Goal: Task Accomplishment & Management: Use online tool/utility

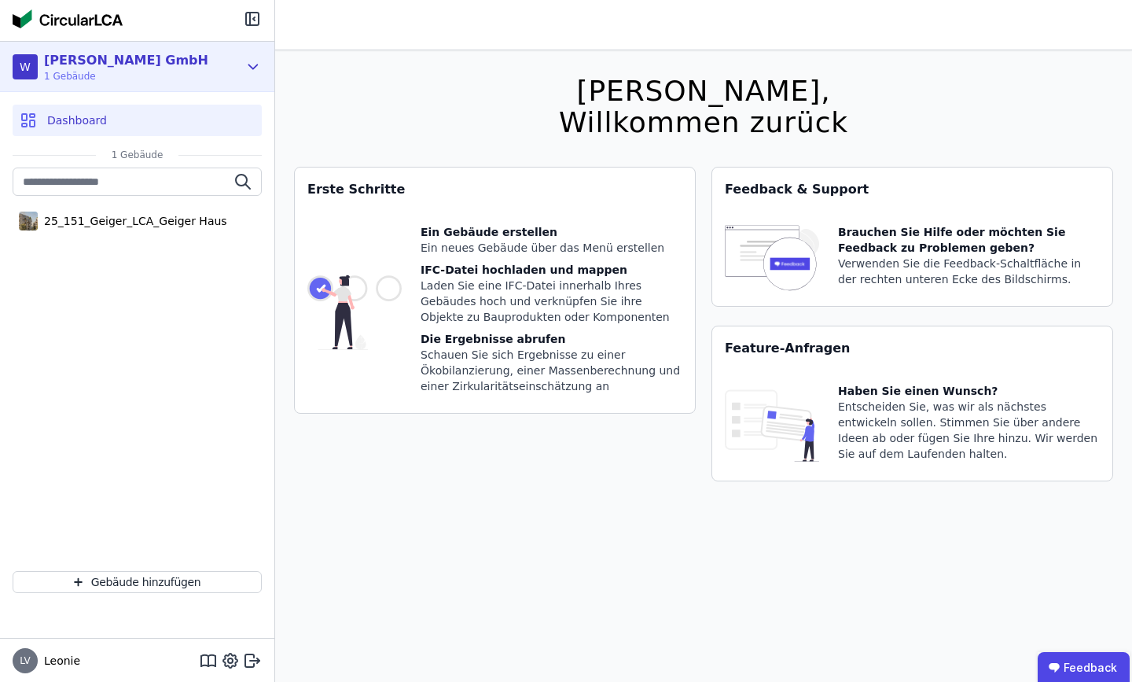
click at [219, 72] on div "W [PERSON_NAME] GmbH 1 Gebäude" at bounding box center [126, 66] width 226 height 31
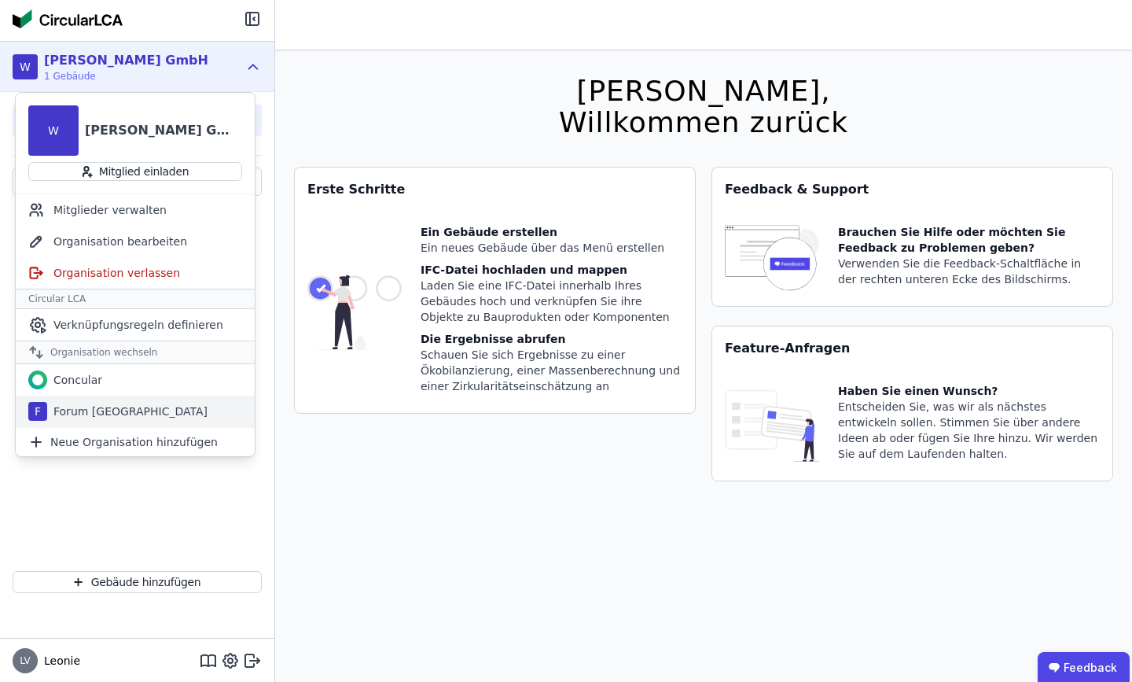
click at [118, 410] on div "Forum [GEOGRAPHIC_DATA]" at bounding box center [127, 411] width 160 height 16
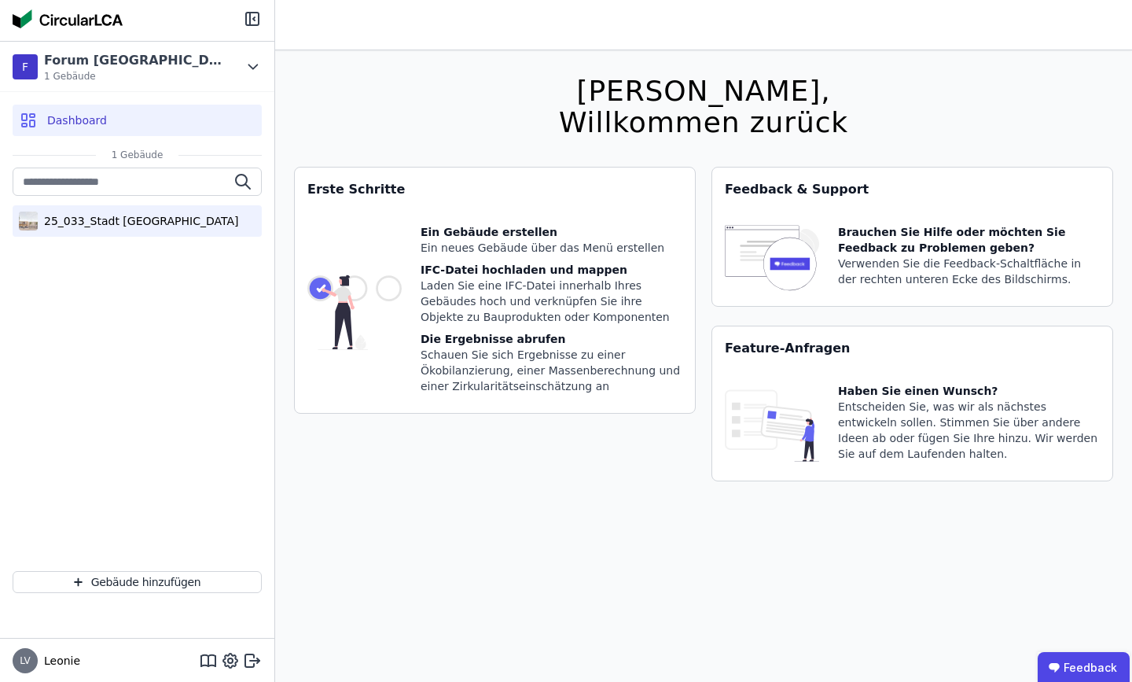
click at [125, 214] on div "25_033_Stadt [GEOGRAPHIC_DATA]" at bounding box center [138, 221] width 201 height 16
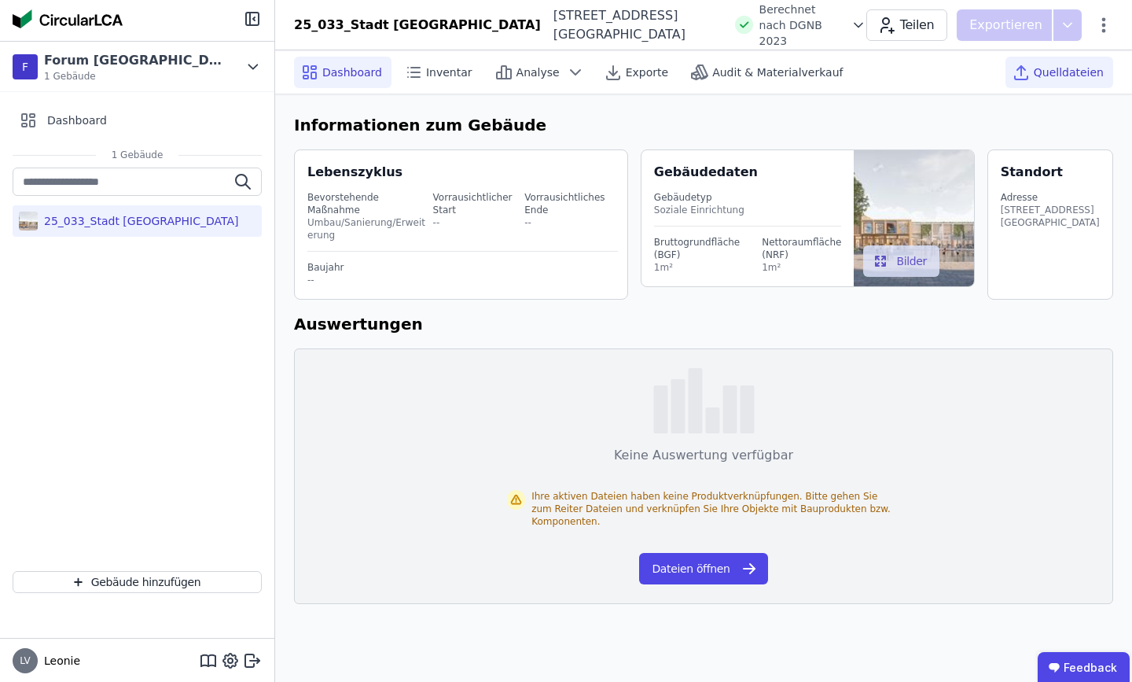
click at [1057, 64] on span "Quelldateien" at bounding box center [1069, 72] width 70 height 16
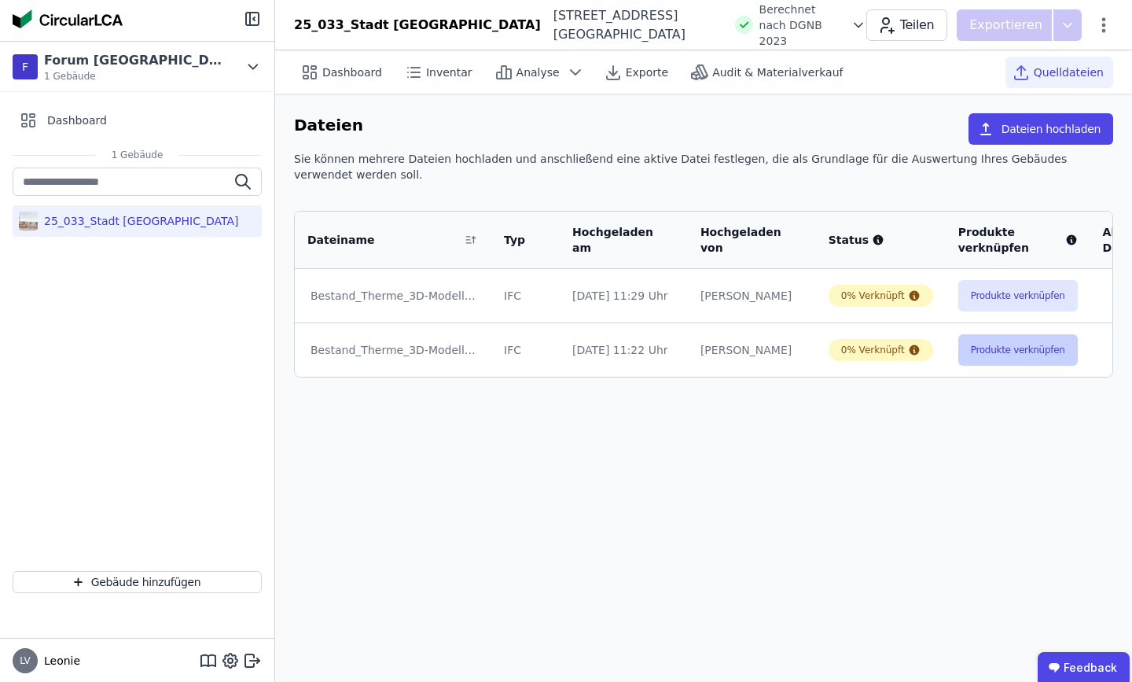
click at [1010, 347] on button "Produkte verknüpfen" at bounding box center [1018, 349] width 120 height 31
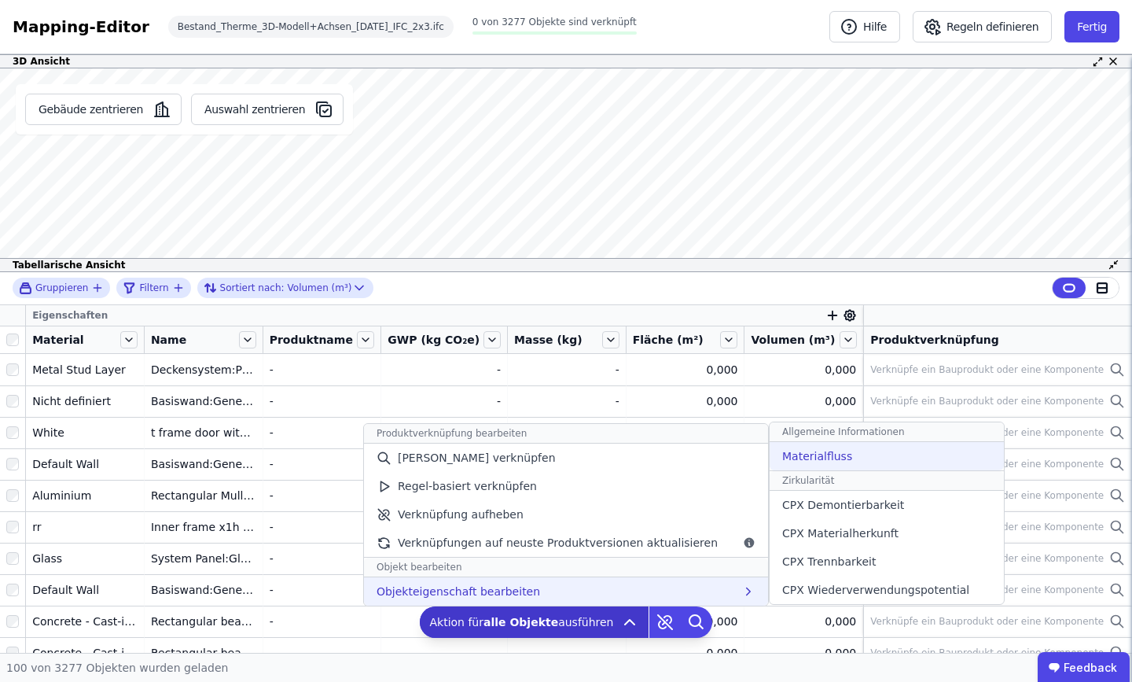
click at [814, 455] on span "Materialfluss" at bounding box center [817, 456] width 70 height 16
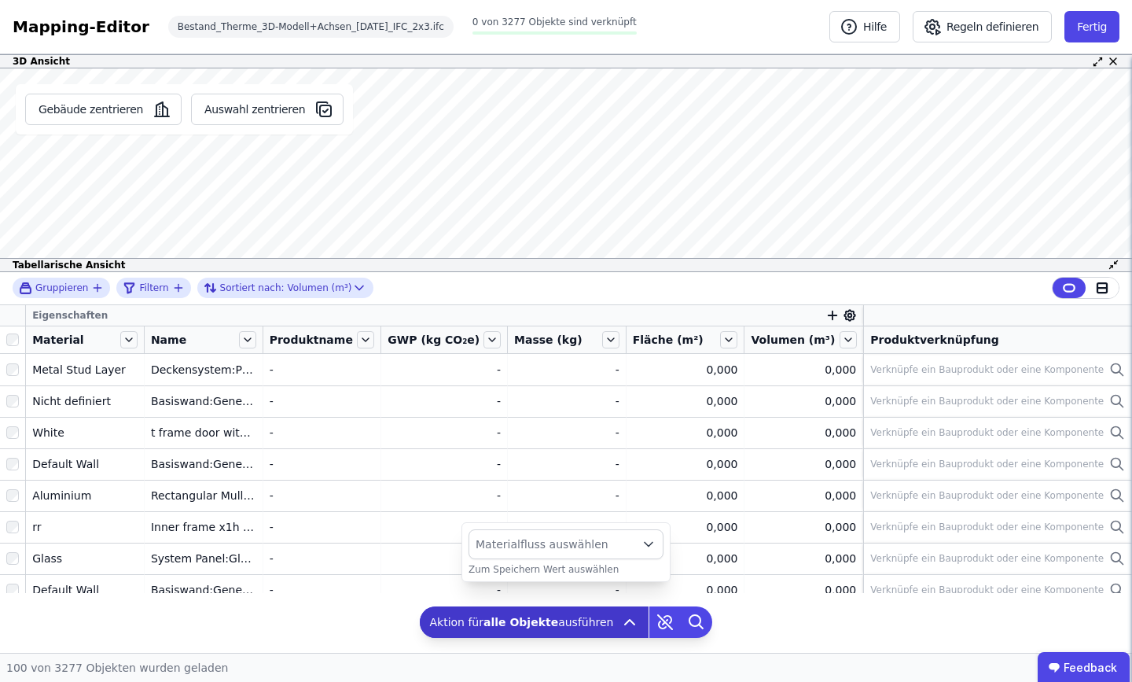
click at [627, 534] on button "Materialfluss auswählen" at bounding box center [566, 544] width 195 height 30
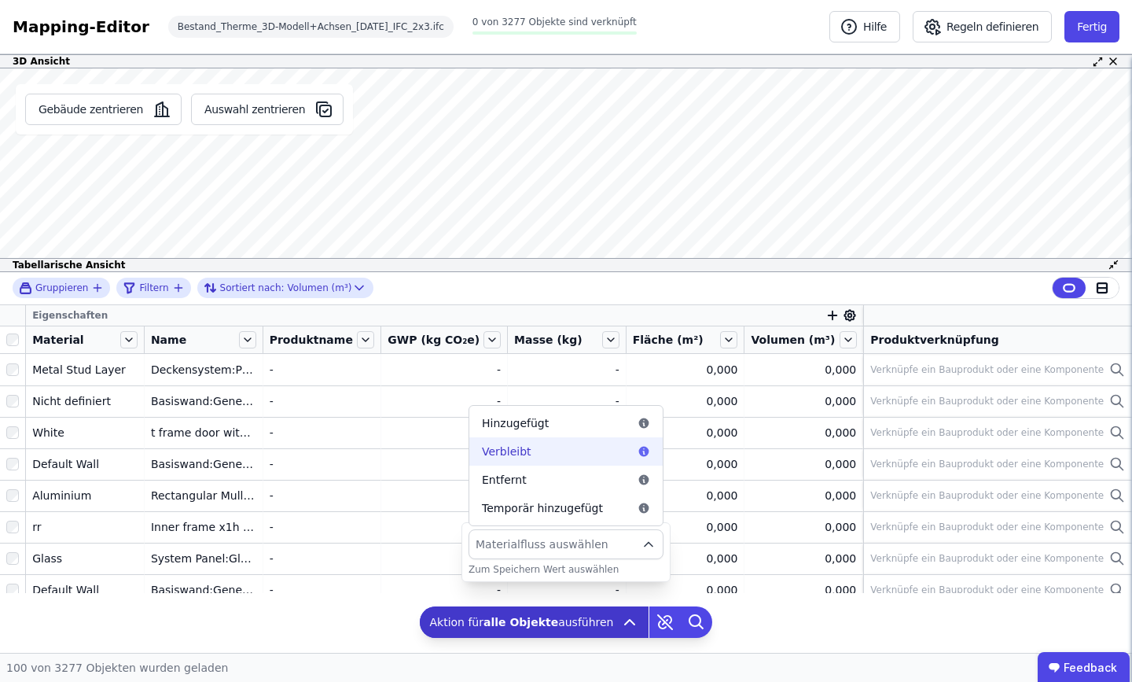
click at [554, 450] on div "Verbleibt" at bounding box center [566, 451] width 168 height 16
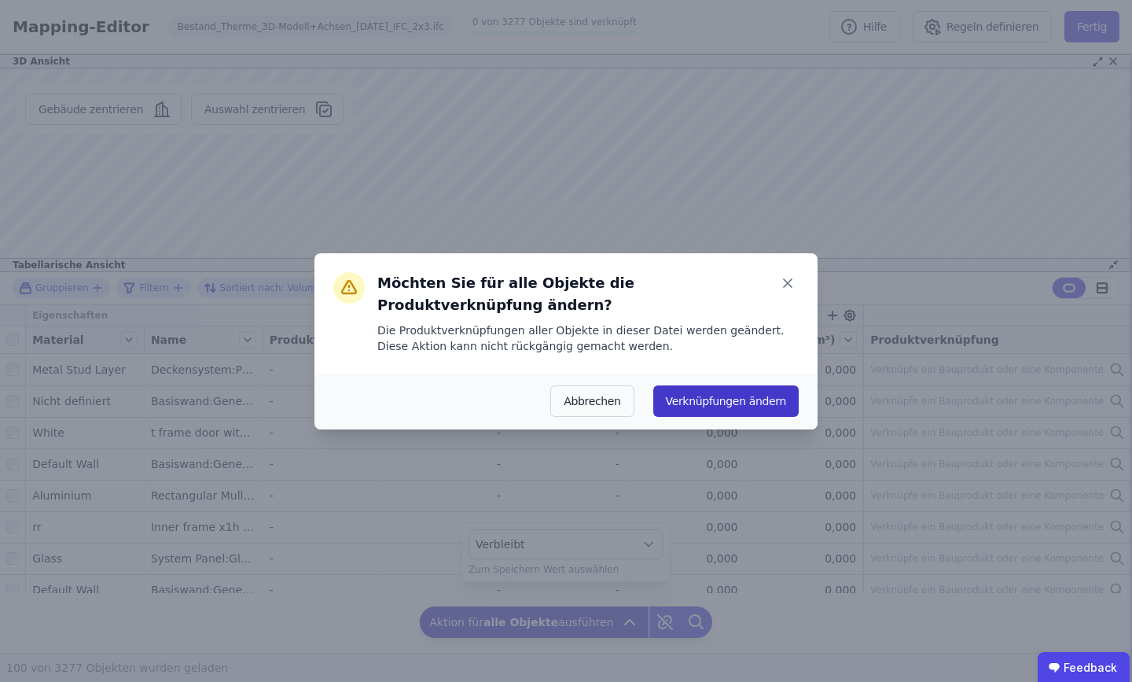
click at [706, 399] on button "Verknüpfungen ändern" at bounding box center [725, 400] width 145 height 31
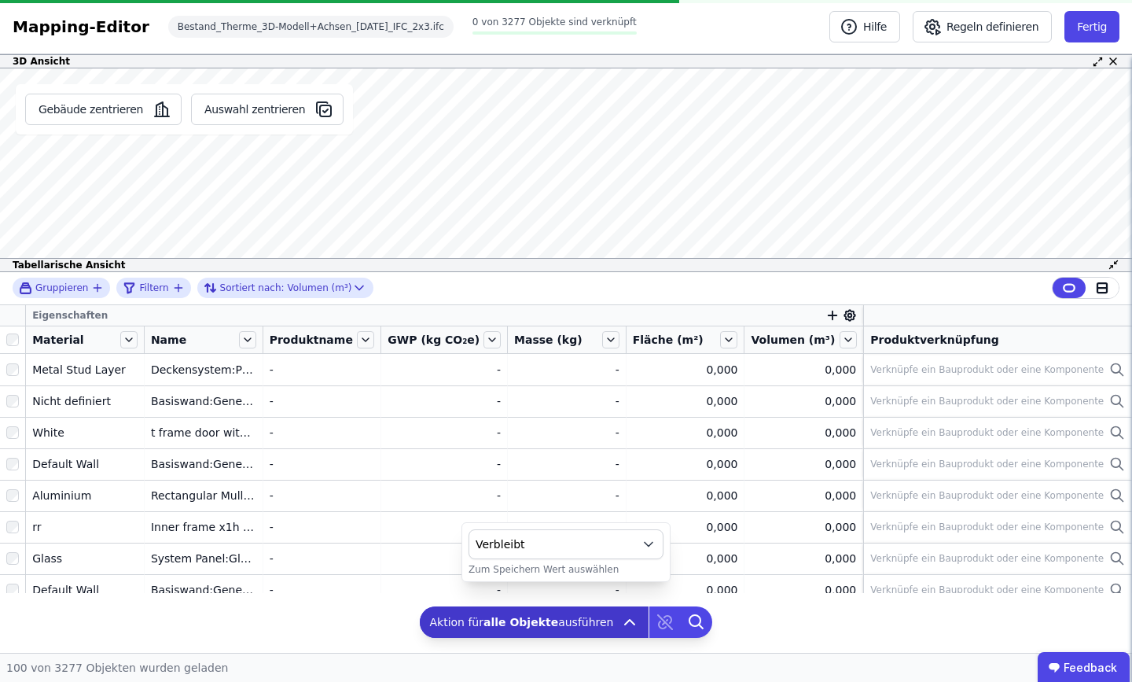
click at [833, 316] on icon "button" at bounding box center [833, 315] width 0 height 9
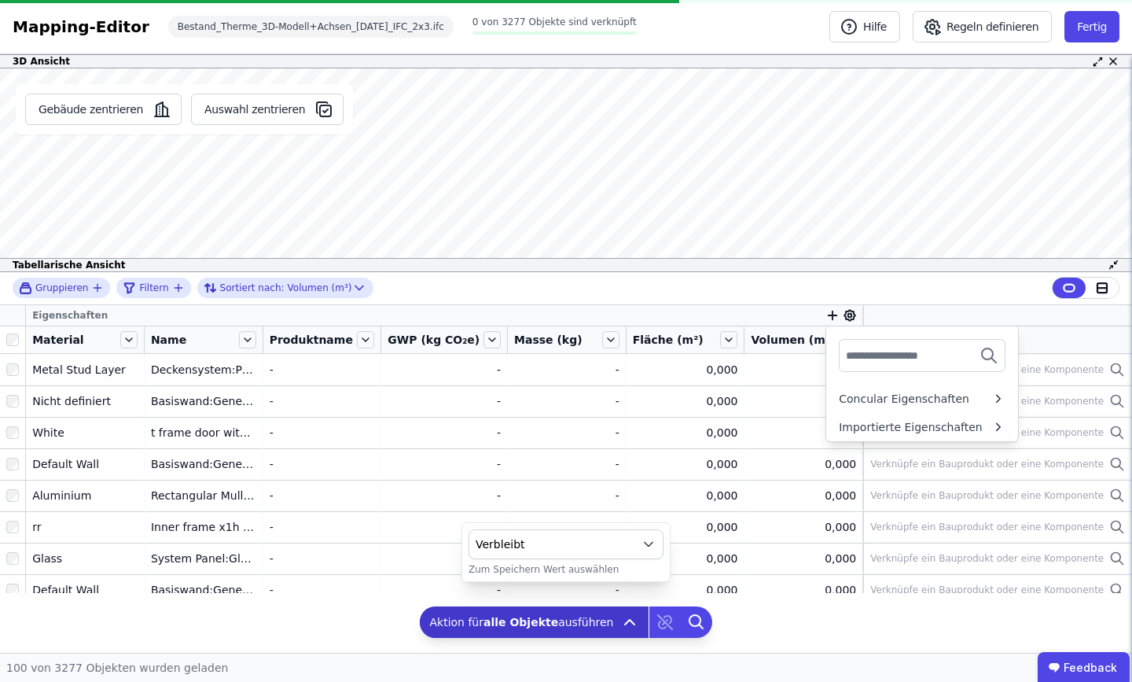
click at [881, 362] on input "text" at bounding box center [904, 355] width 116 height 28
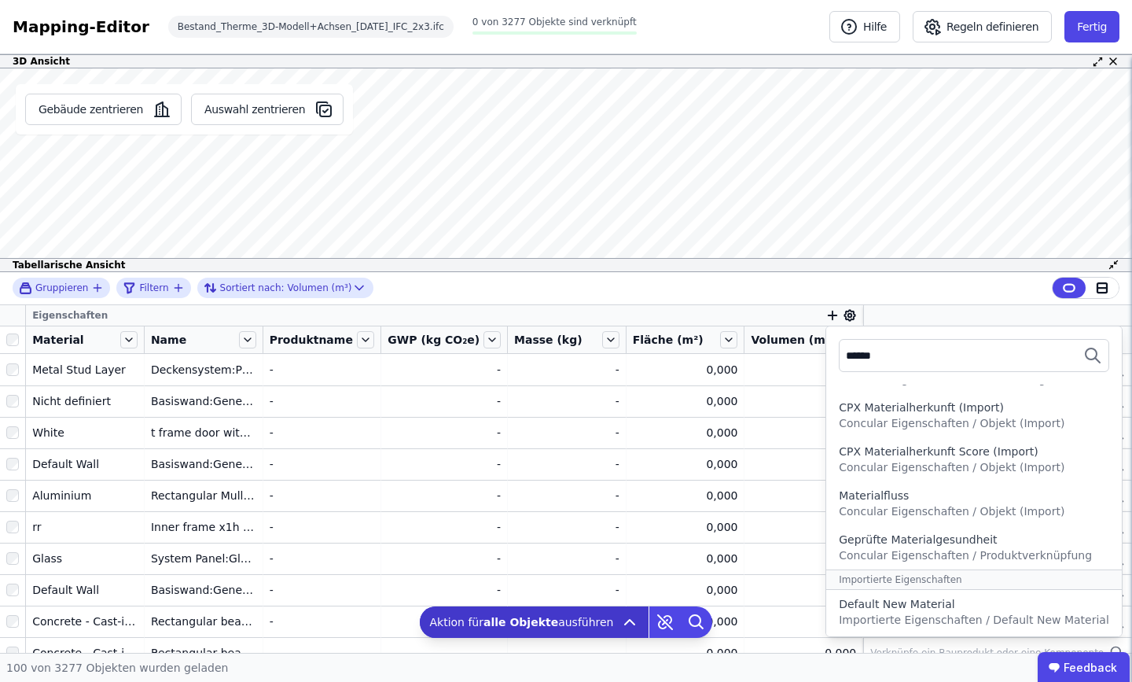
scroll to position [182, 0]
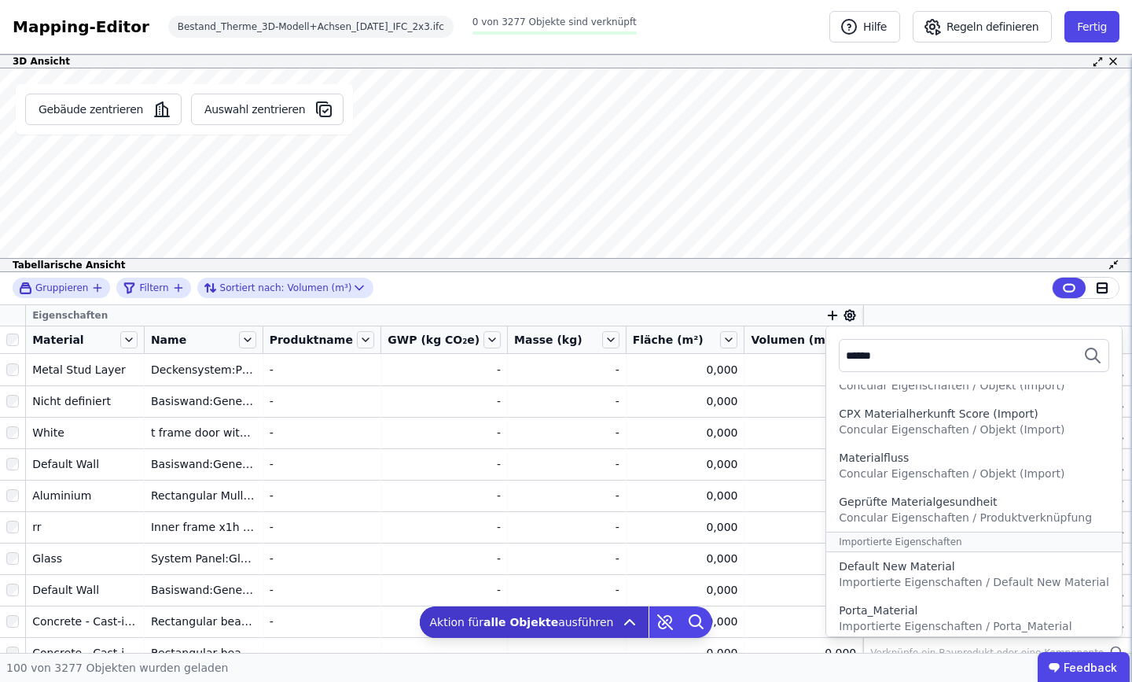
type input "******"
click at [931, 465] on div "Materialfluss Concular Eigenschaften / Objekt (Import)" at bounding box center [974, 465] width 270 height 31
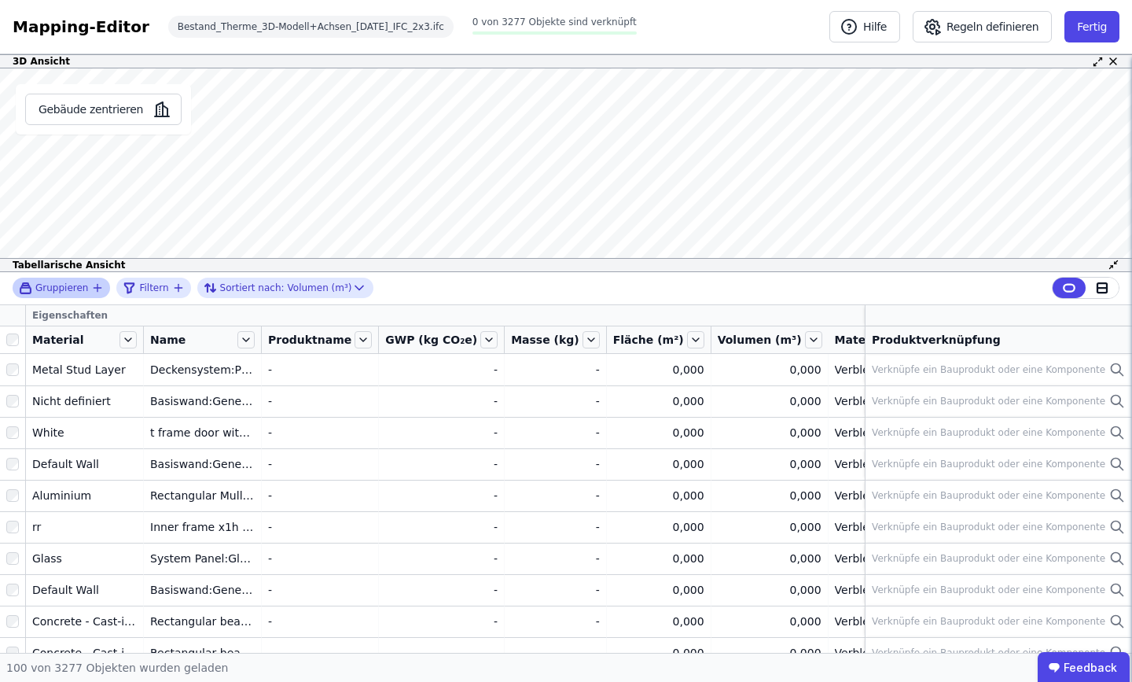
click at [78, 284] on span "Gruppieren" at bounding box center [61, 287] width 53 height 13
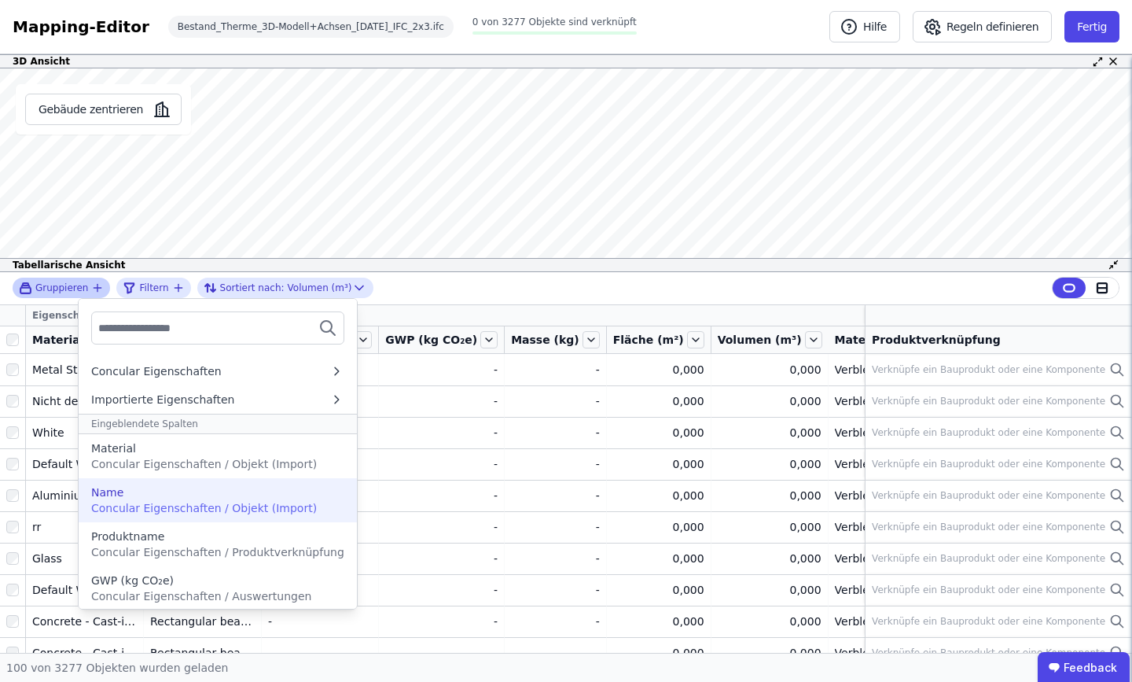
click at [148, 489] on div "Name" at bounding box center [217, 492] width 253 height 16
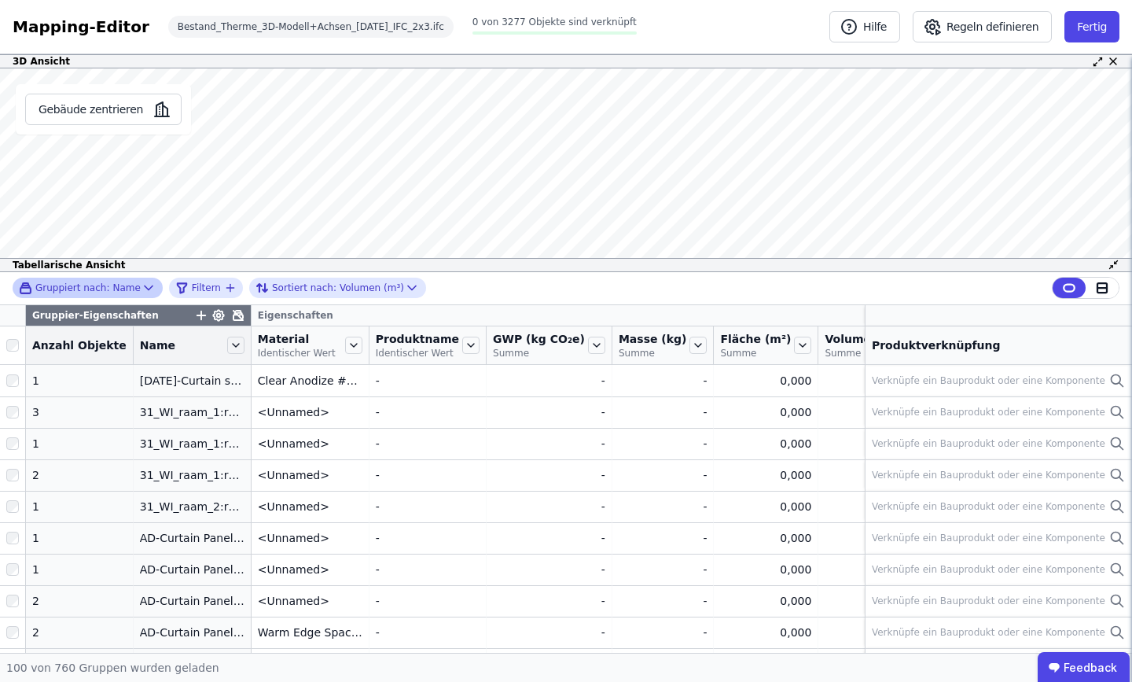
click at [476, 280] on div "Gruppiert nach: Name Filtern Sortiert nach: Volumen (m³)" at bounding box center [566, 288] width 1132 height 33
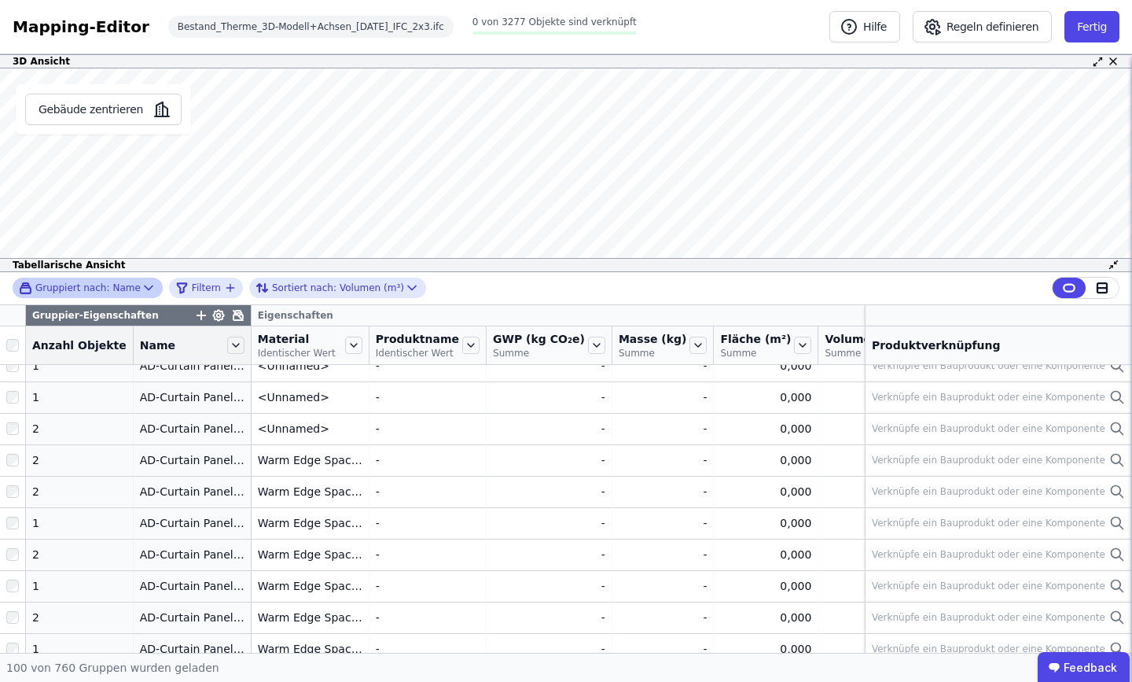
scroll to position [0, 0]
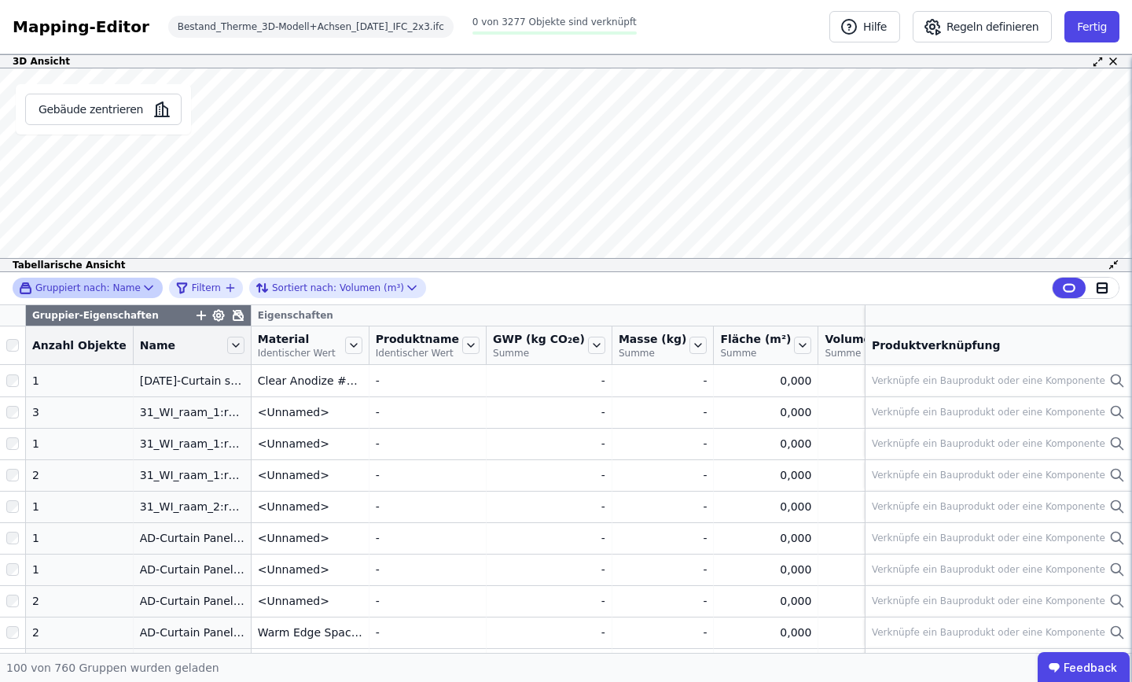
click at [72, 284] on span "Gruppiert nach:" at bounding box center [72, 287] width 74 height 13
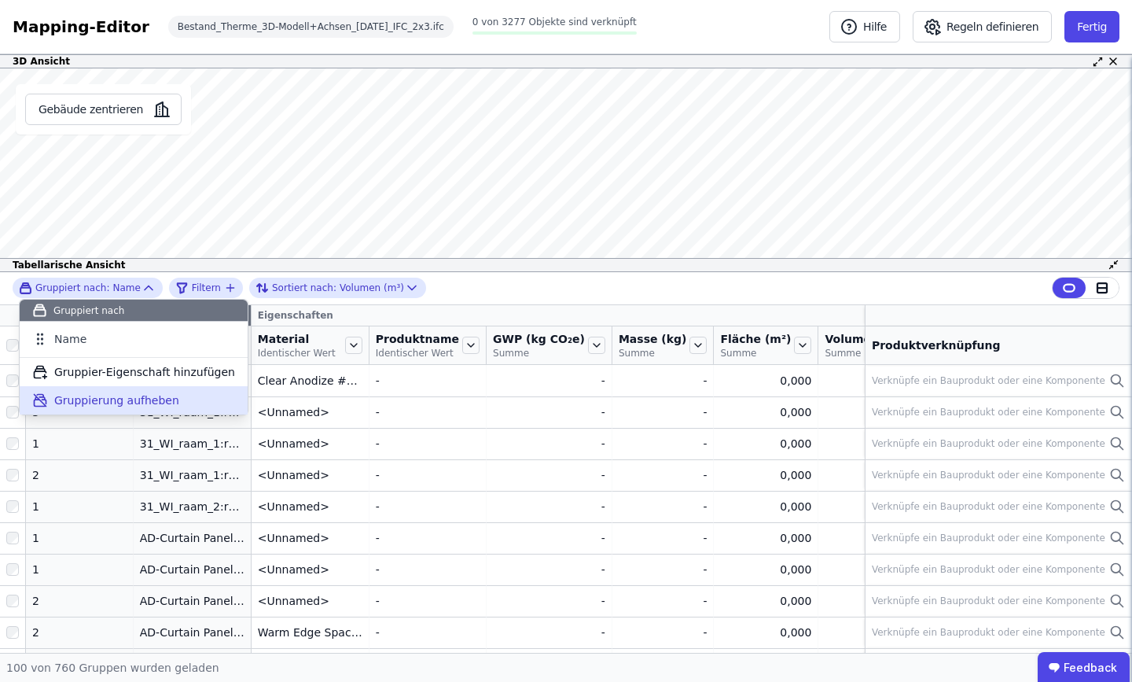
click at [104, 402] on span "Gruppierung aufheben" at bounding box center [116, 400] width 125 height 16
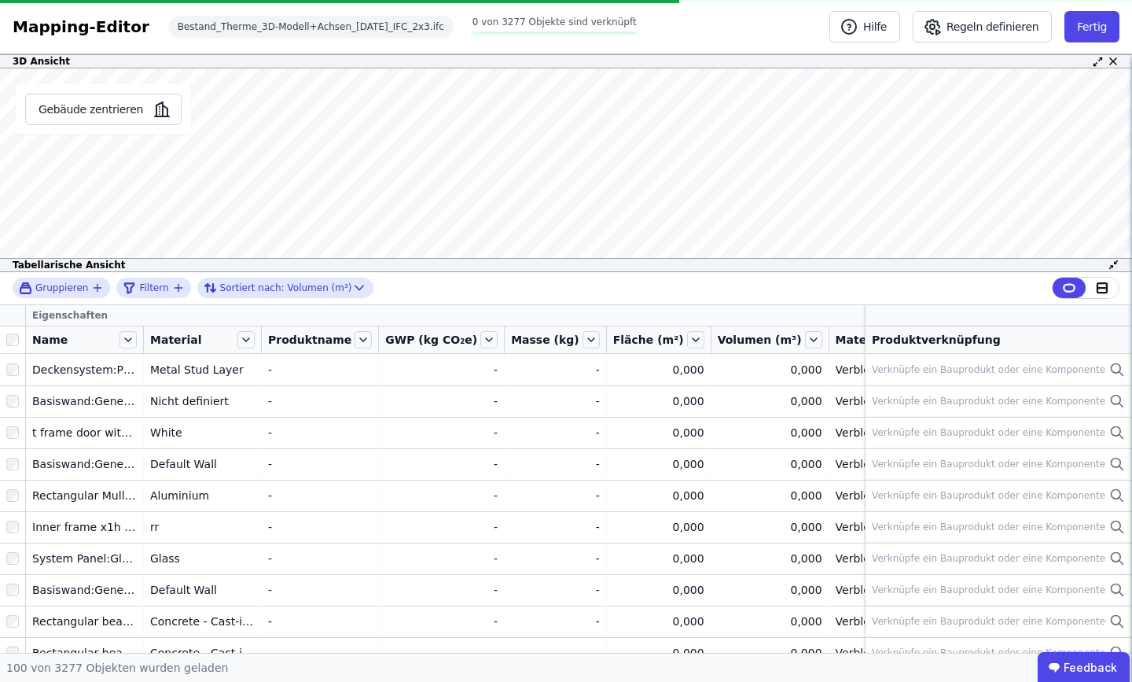
click at [86, 292] on div "Gruppieren" at bounding box center [55, 287] width 72 height 13
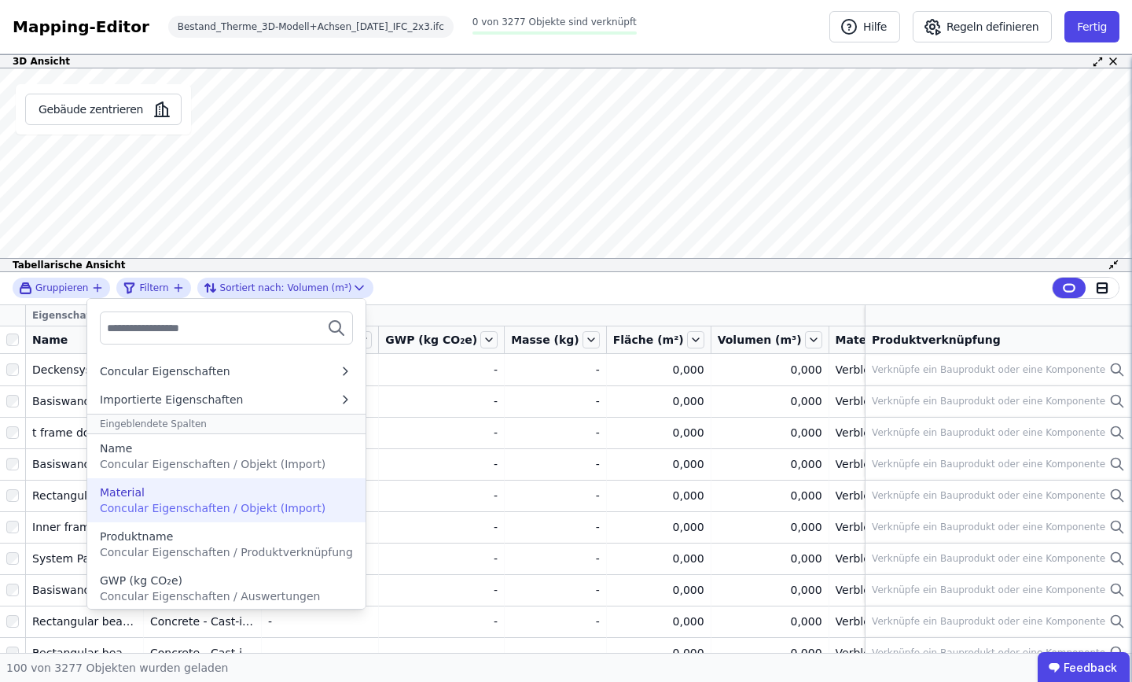
scroll to position [6, 0]
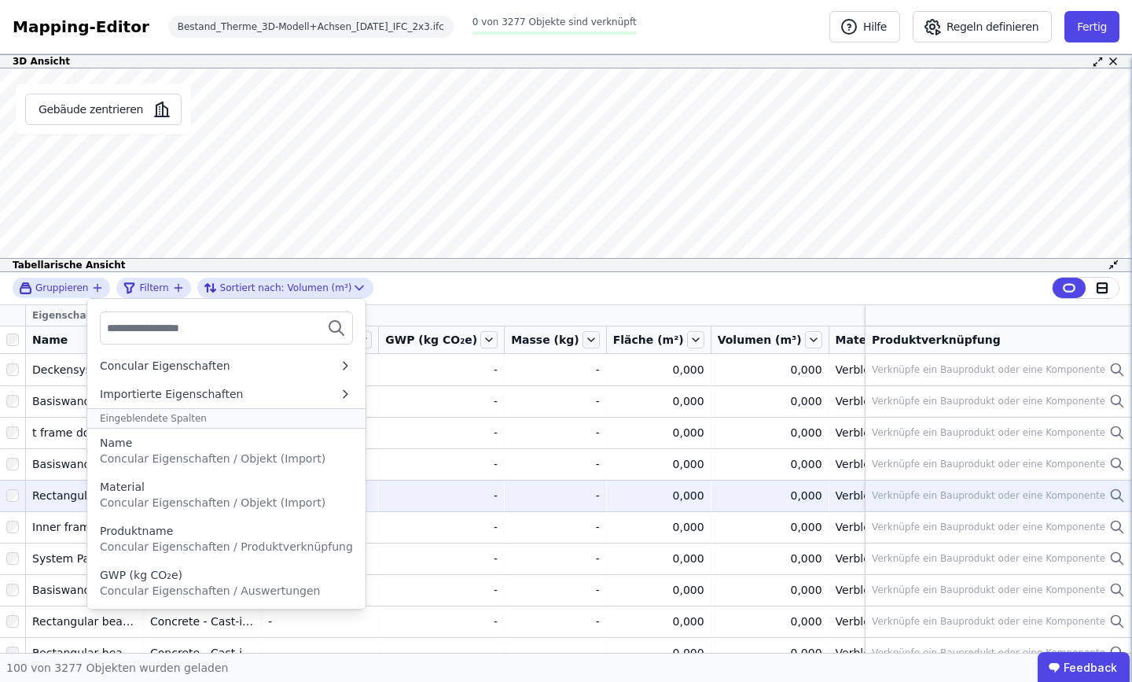
click at [186, 509] on span "Concular Eigenschaften / Objekt (Import)" at bounding box center [213, 502] width 226 height 13
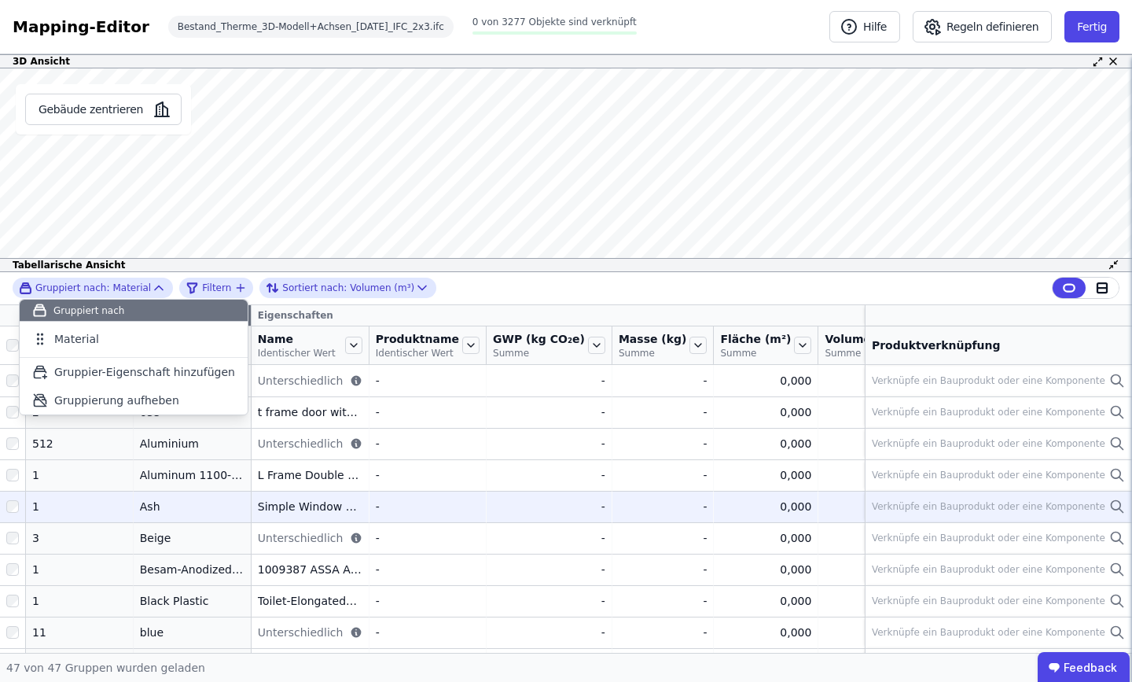
click at [484, 296] on div "Gruppiert nach: Material Gruppiert nach Material To pick up a draggable item, p…" at bounding box center [566, 288] width 1132 height 33
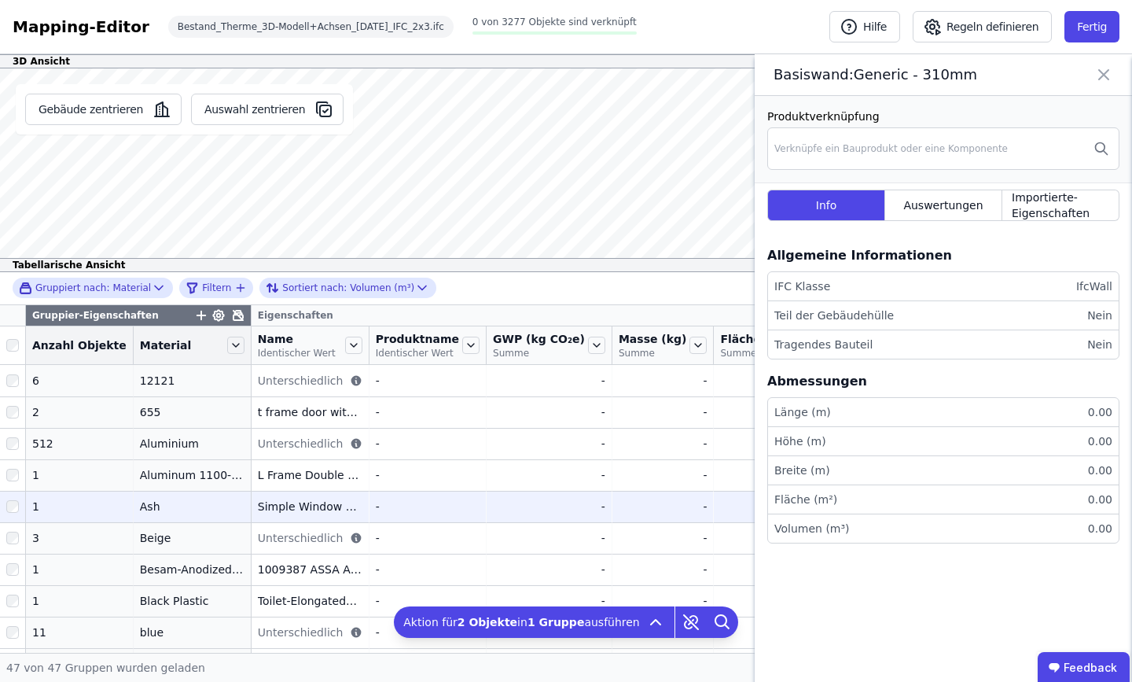
click at [1107, 75] on icon at bounding box center [1104, 75] width 19 height 22
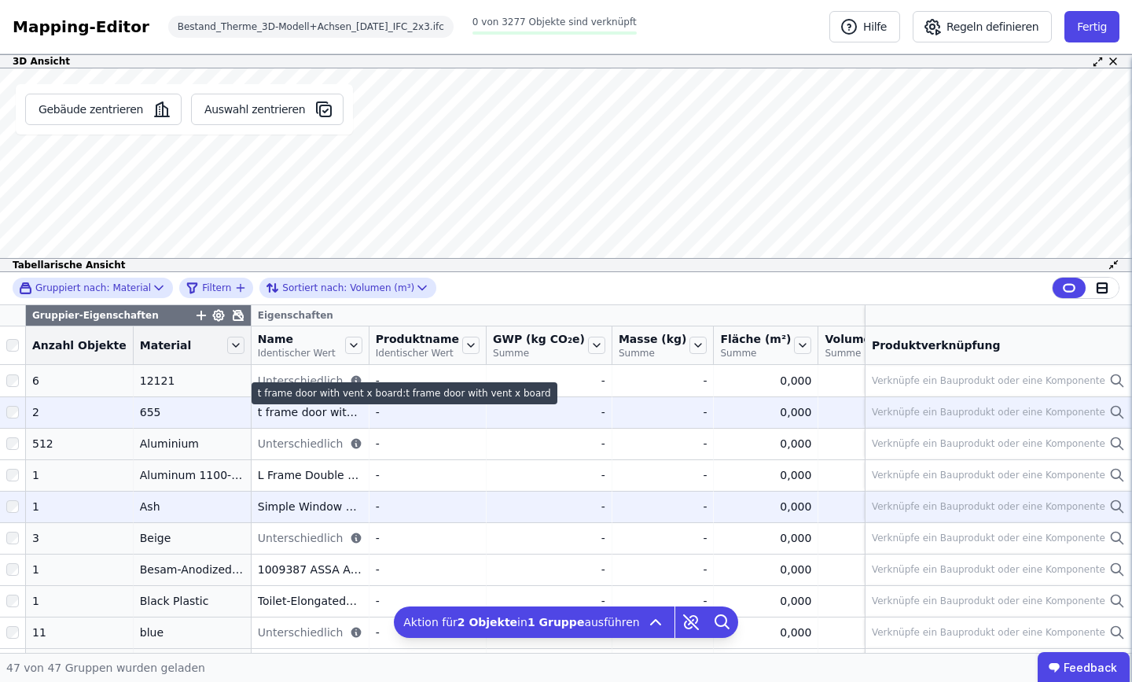
click at [270, 404] on div "t frame door with vent x board:t frame door with vent x board" at bounding box center [405, 393] width 306 height 22
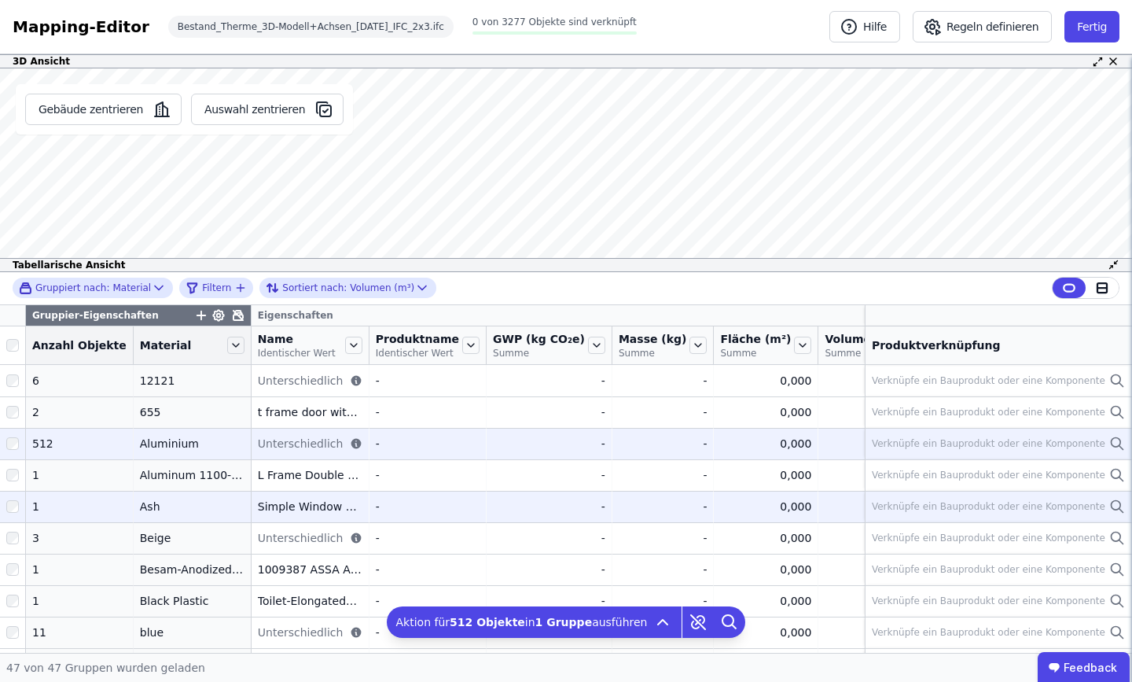
click at [994, 453] on div "Verknüpfe ein Bauprodukt oder eine Komponente" at bounding box center [998, 443] width 253 height 19
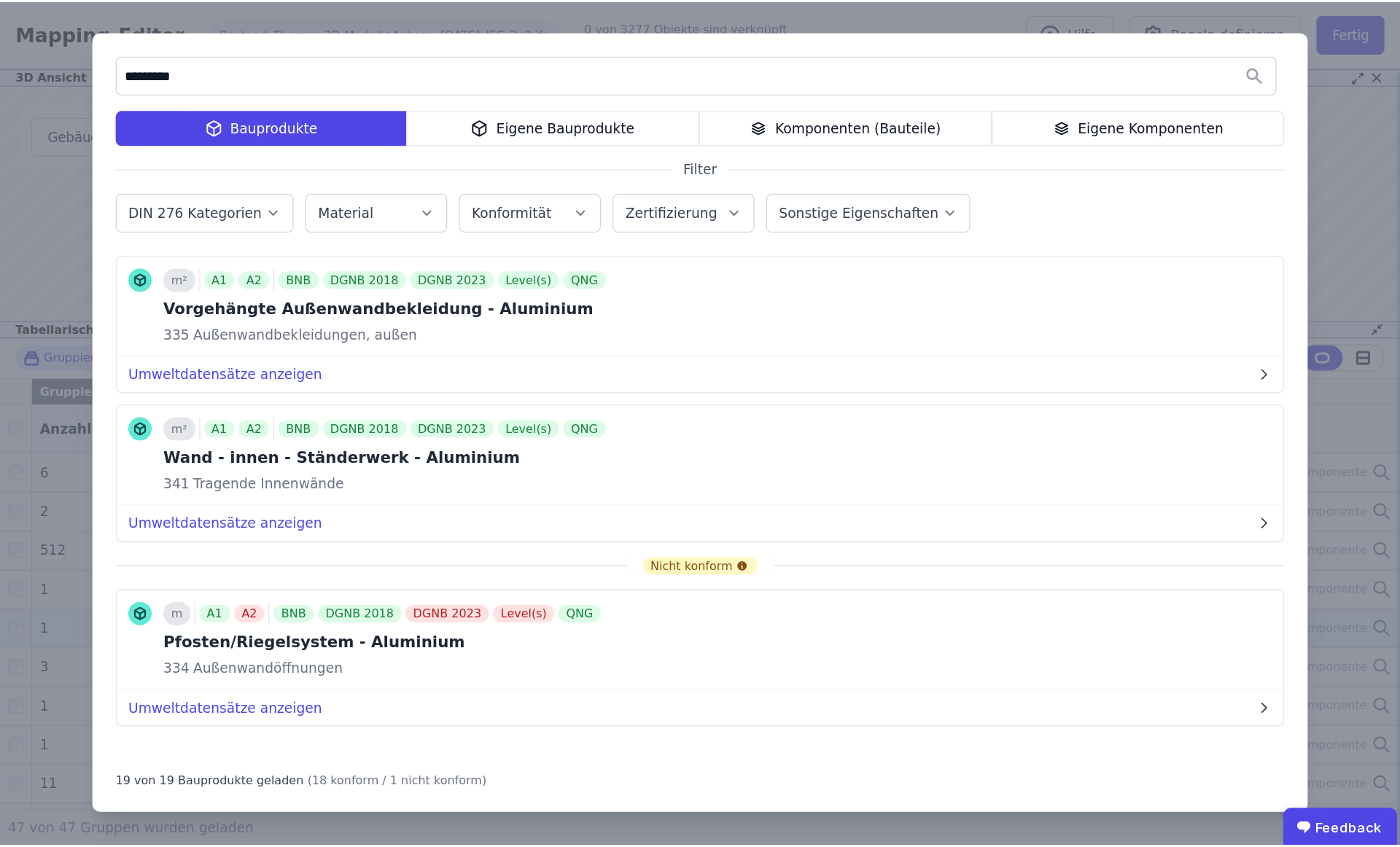
scroll to position [1816, 0]
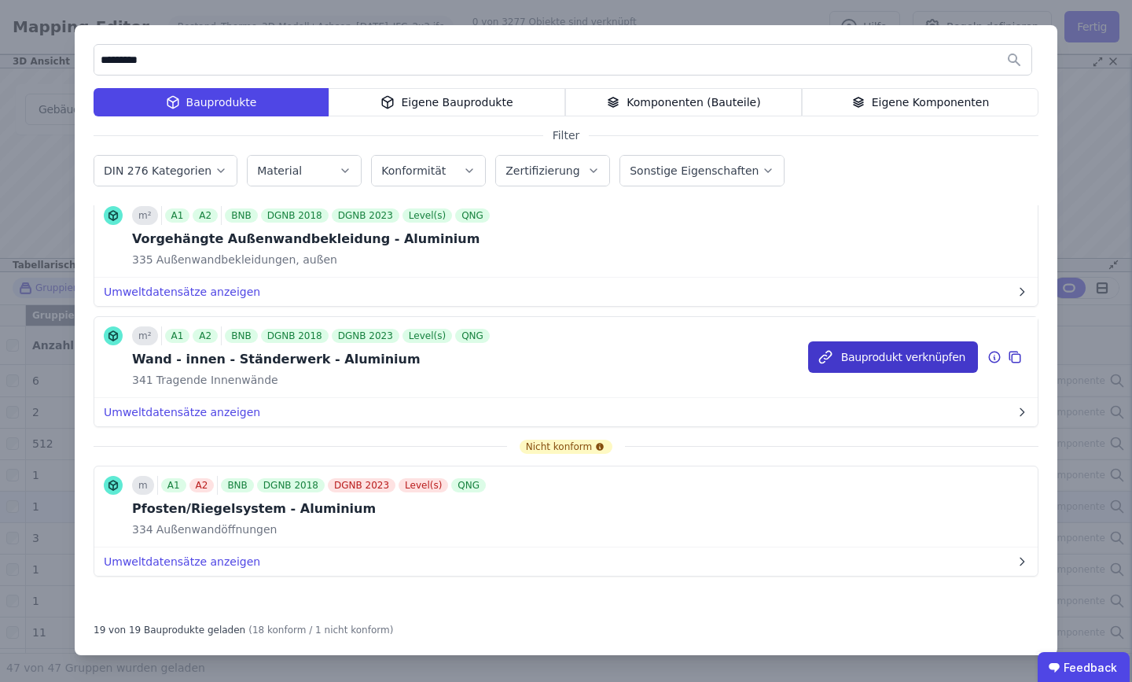
type input "*********"
click at [890, 359] on button "Bauprodukt verknüpfen" at bounding box center [893, 356] width 170 height 31
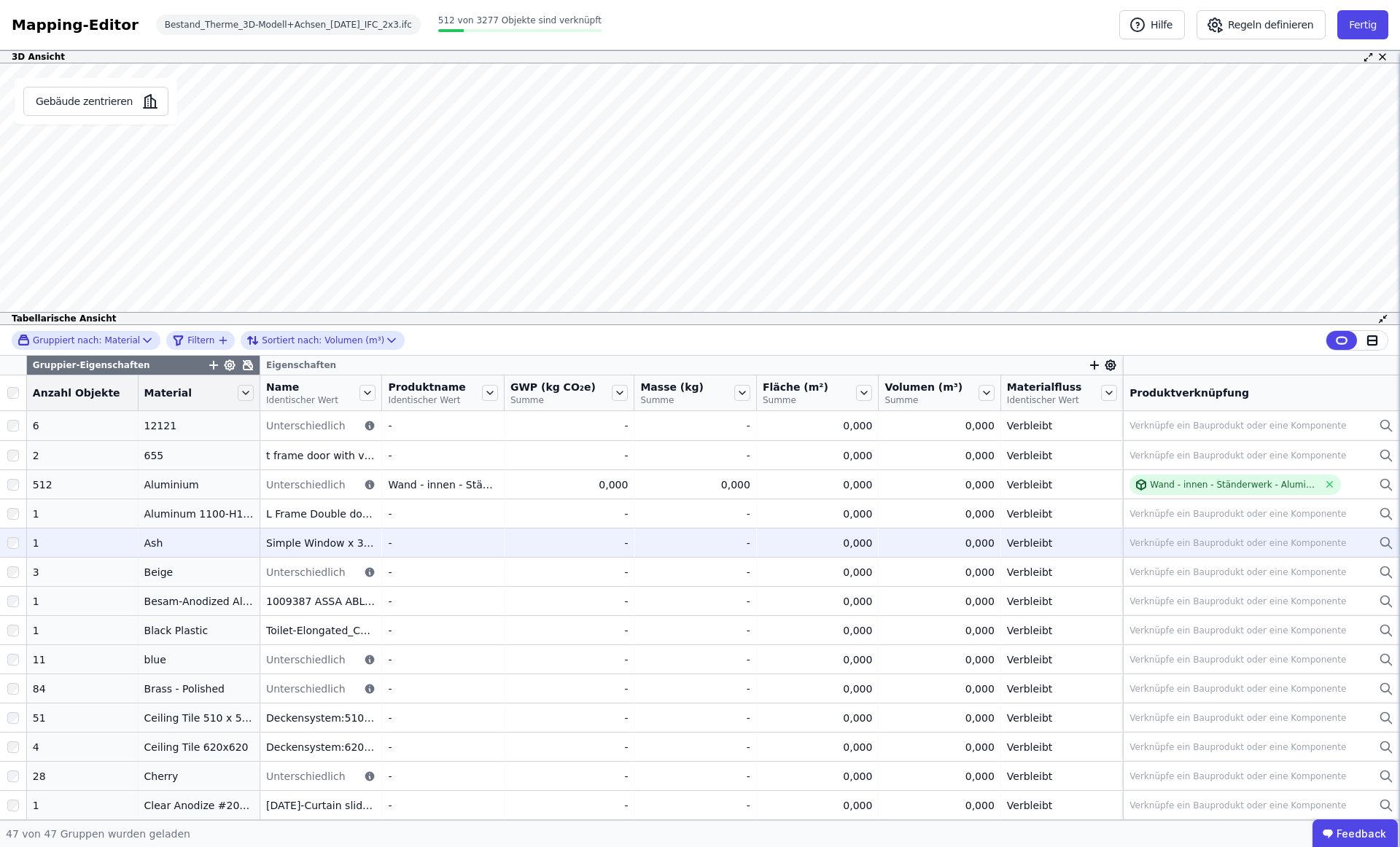
click at [756, 320] on div "3D Ansicht Gebäude zentrieren Basiswand:Generic - 310mm Produktverknüpfung Verk…" at bounding box center [700, 435] width 1400 height 769
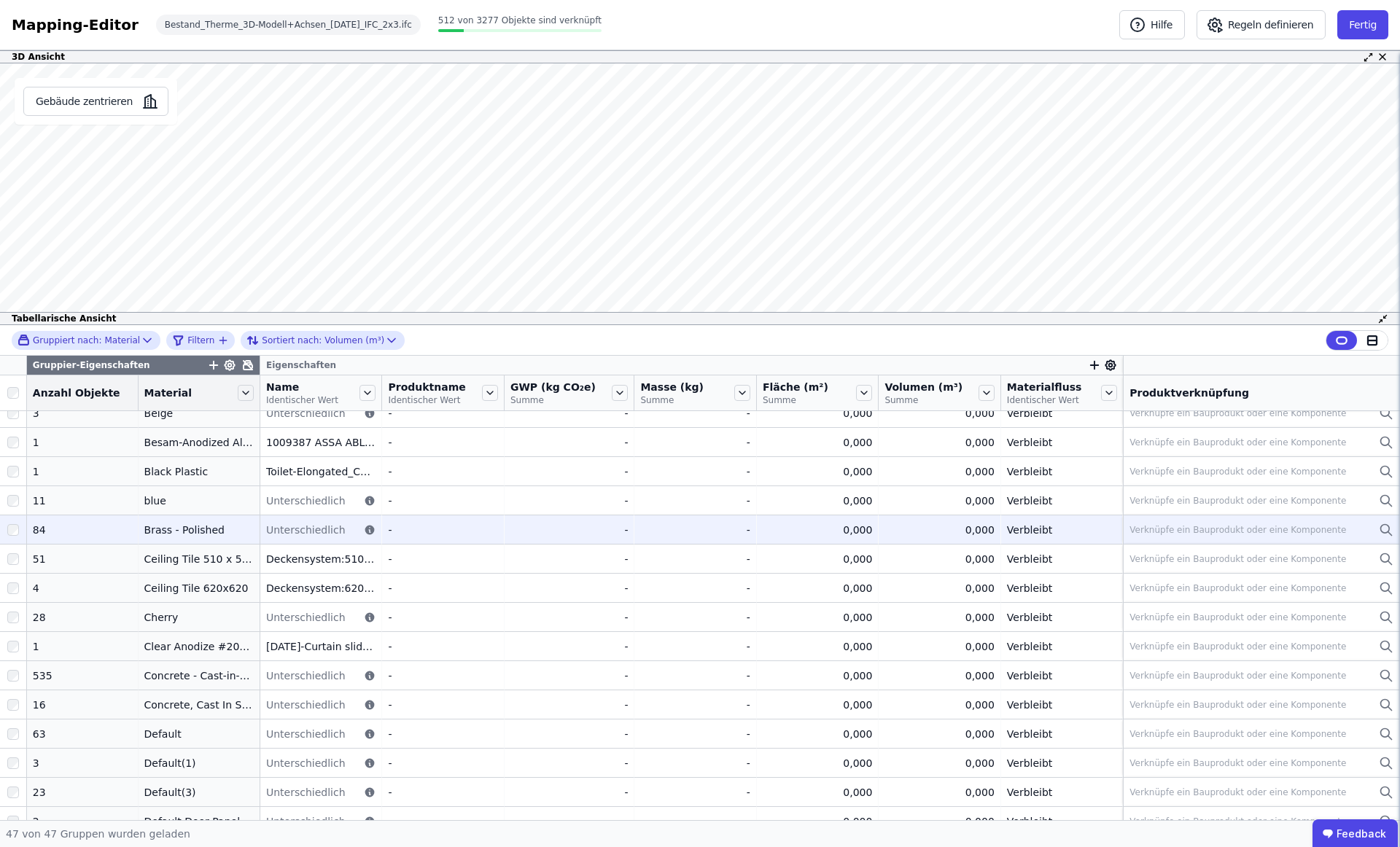
scroll to position [167, 0]
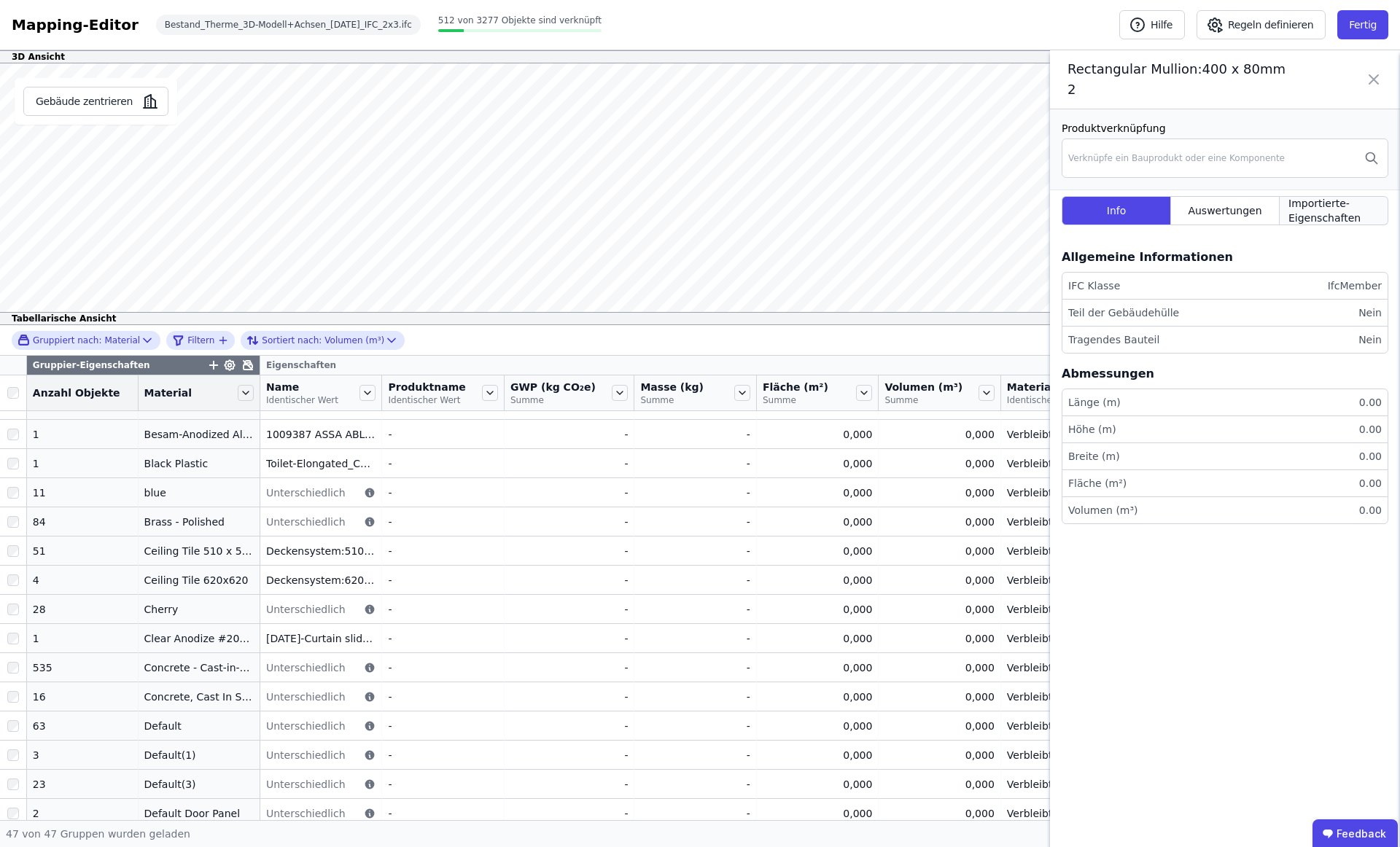
click at [1049, 204] on span "Importierte-Eigenschaften" at bounding box center [1333, 210] width 91 height 29
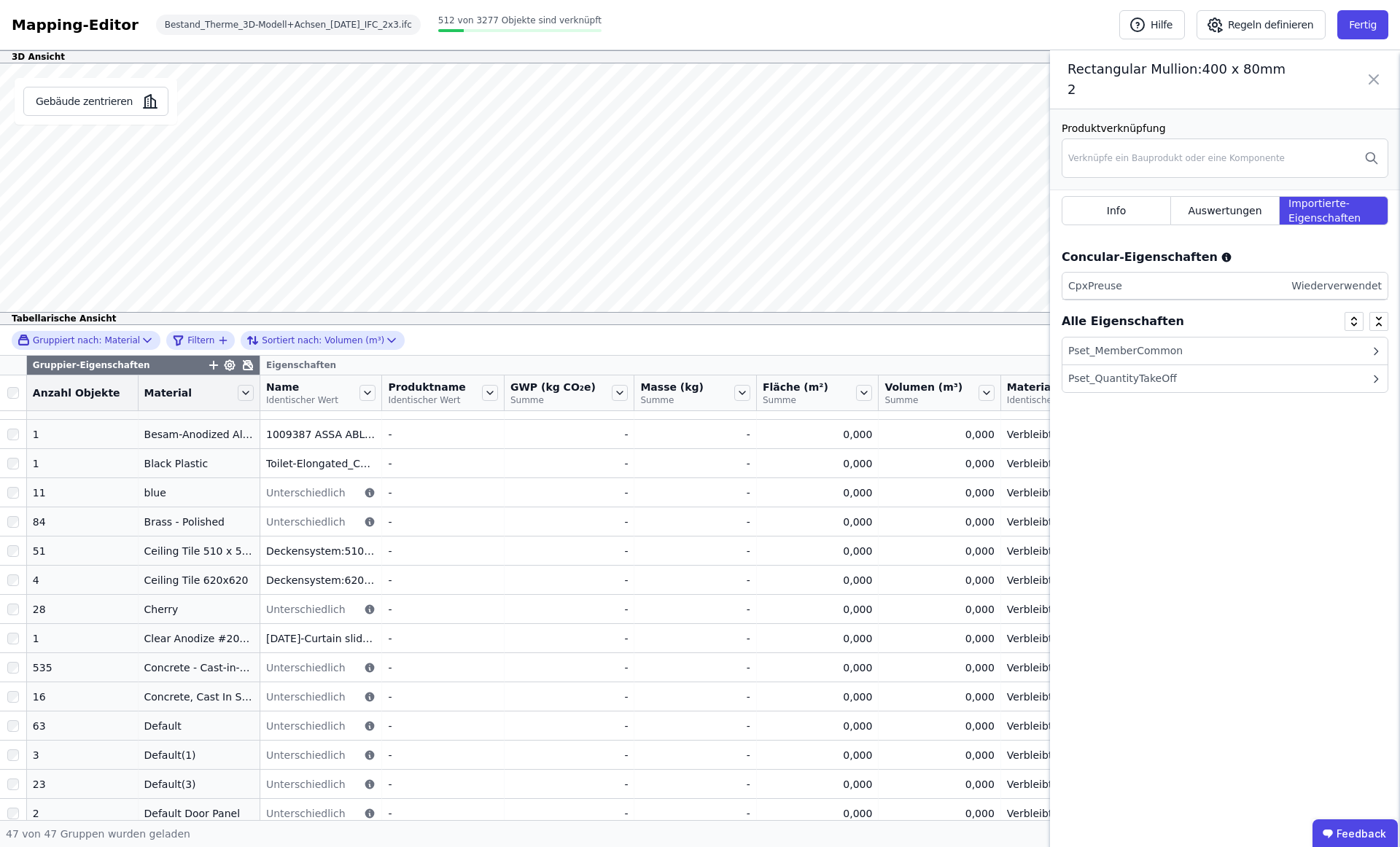
click at [1049, 337] on div "Pset_MemberCommon" at bounding box center [1225, 351] width 325 height 28
